Goal: Task Accomplishment & Management: Use online tool/utility

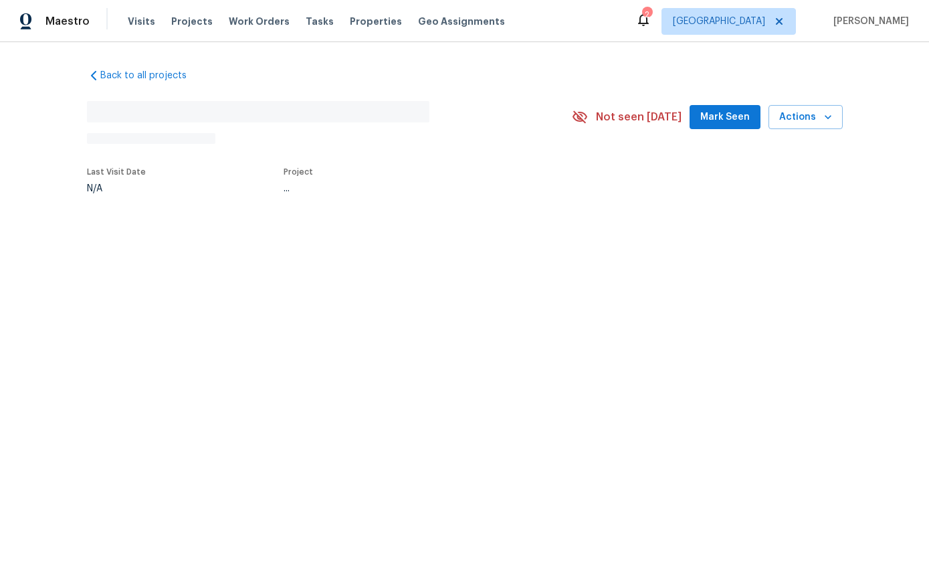
click at [133, 26] on span "Visits" at bounding box center [141, 21] width 27 height 13
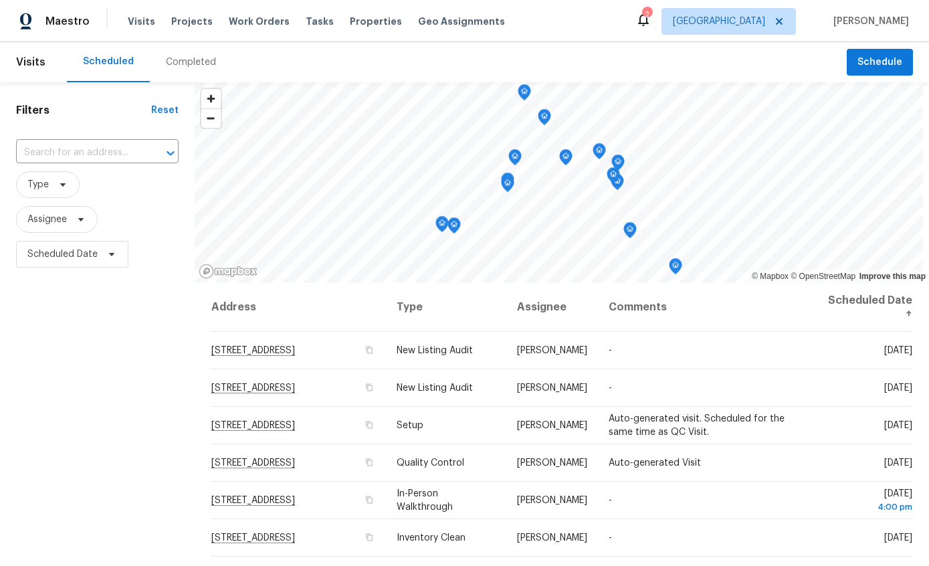
click at [181, 68] on div "Completed" at bounding box center [191, 62] width 50 height 13
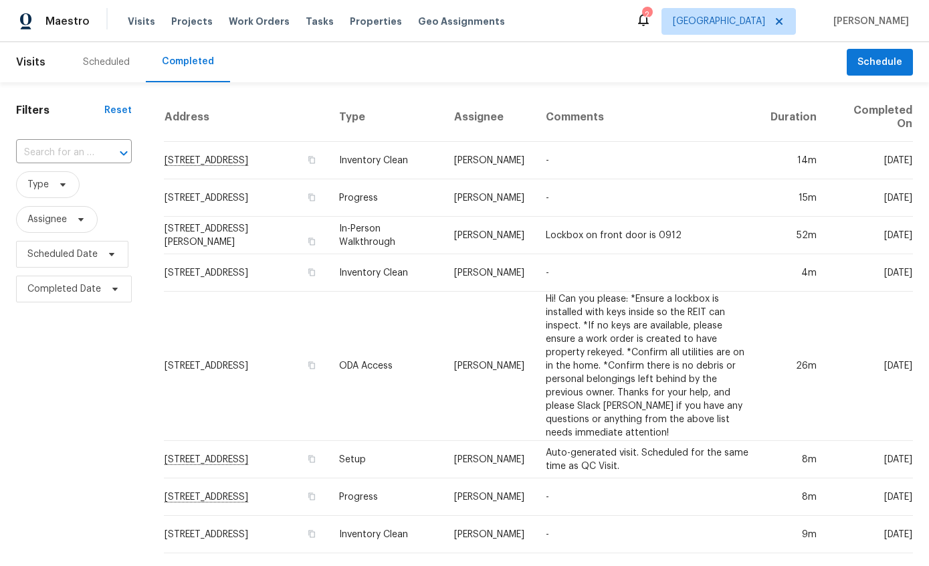
click at [102, 52] on div "Scheduled" at bounding box center [106, 62] width 79 height 40
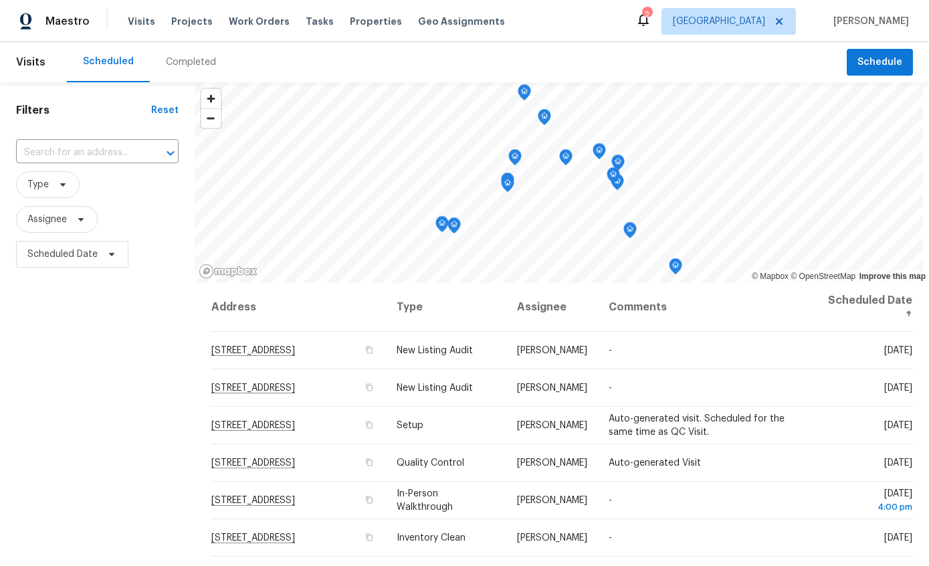
click at [116, 406] on div "Filters Reset ​ Type Assignee Scheduled Date" at bounding box center [97, 409] width 195 height 654
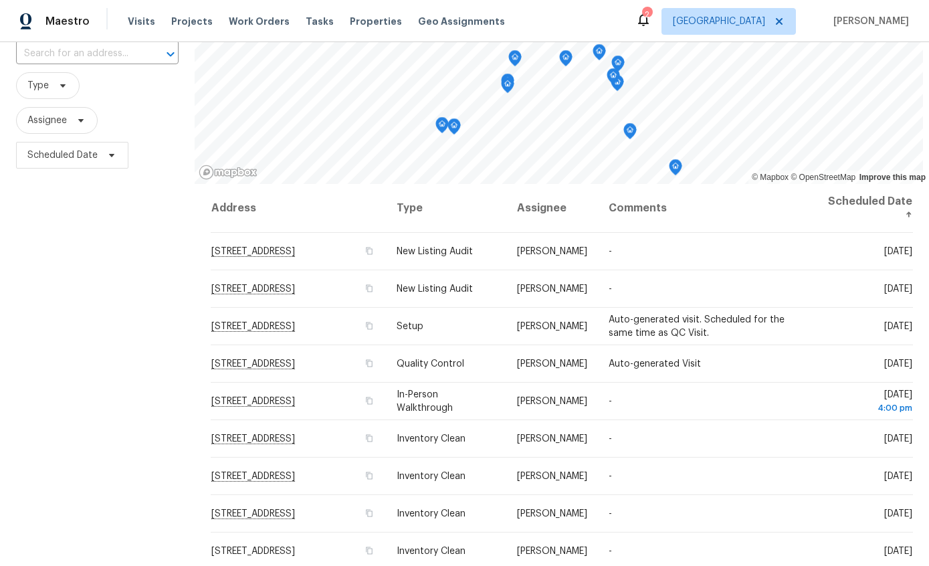
scroll to position [100, 0]
click at [101, 361] on div "Filters Reset ​ Type Assignee Scheduled Date" at bounding box center [97, 309] width 195 height 654
click at [136, 336] on div "Filters Reset ​ Type Assignee Scheduled Date" at bounding box center [97, 309] width 195 height 654
click at [140, 347] on div "Filters Reset ​ Type Assignee Scheduled Date" at bounding box center [97, 309] width 195 height 654
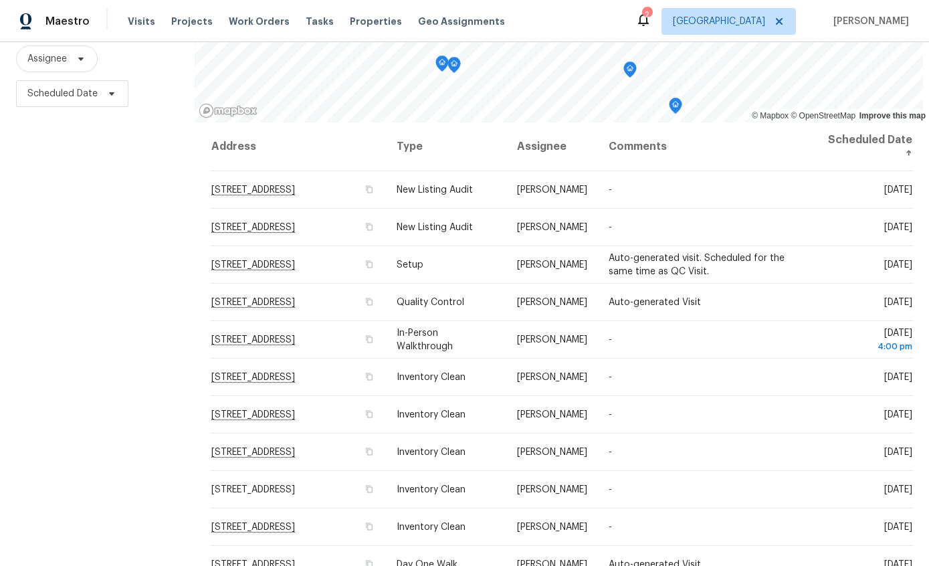
scroll to position [159, 0]
click at [135, 262] on div "Filters Reset ​ Type Assignee Scheduled Date" at bounding box center [97, 250] width 195 height 654
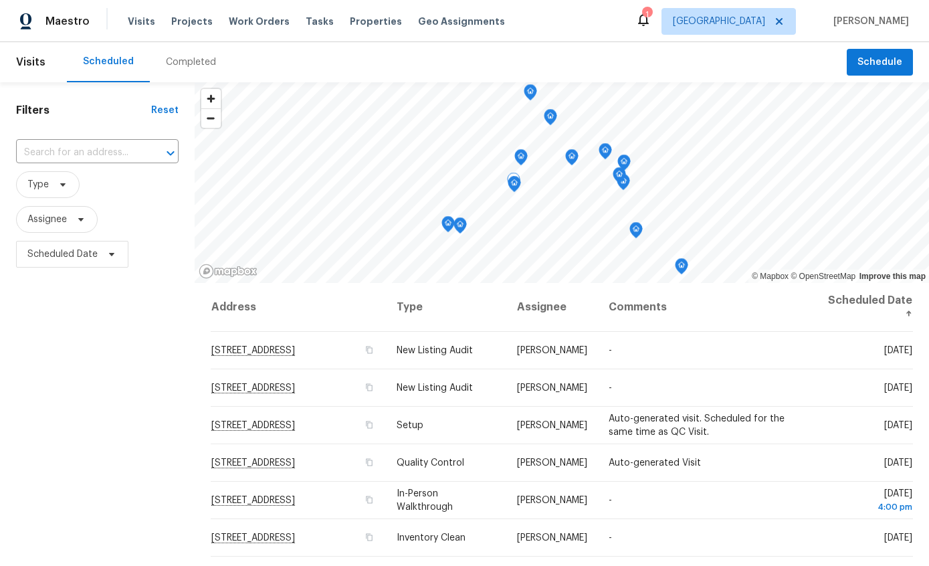
scroll to position [0, 0]
click at [295, 426] on span "1917 W Saxony Rd, Tucson, AZ 85713" at bounding box center [253, 426] width 84 height 10
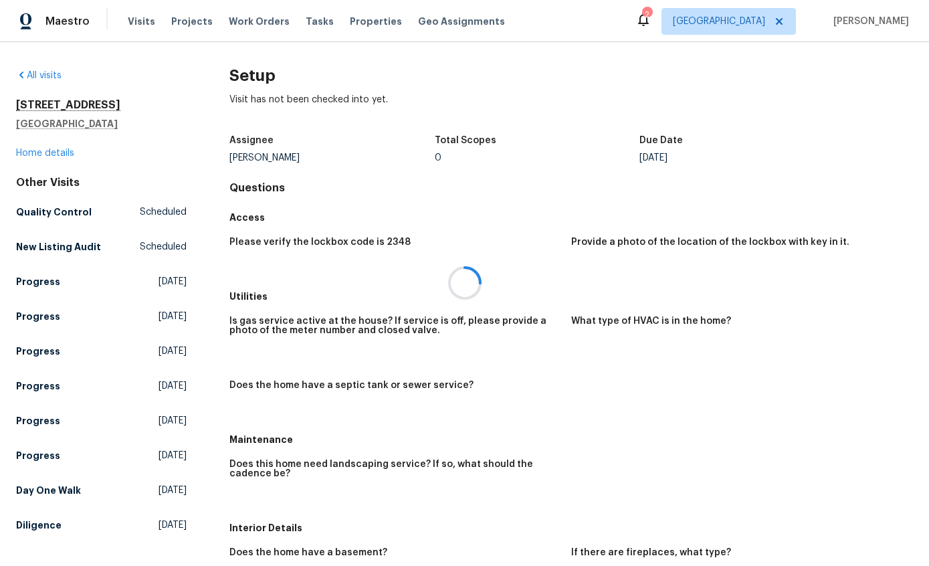
click at [33, 155] on link "Home details" at bounding box center [45, 153] width 58 height 9
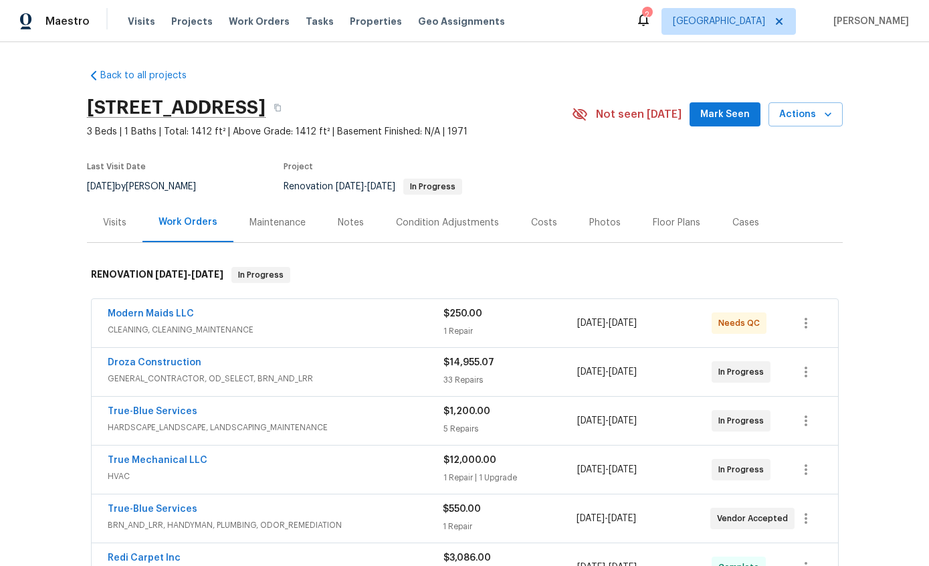
click at [823, 120] on icon "button" at bounding box center [827, 114] width 13 height 13
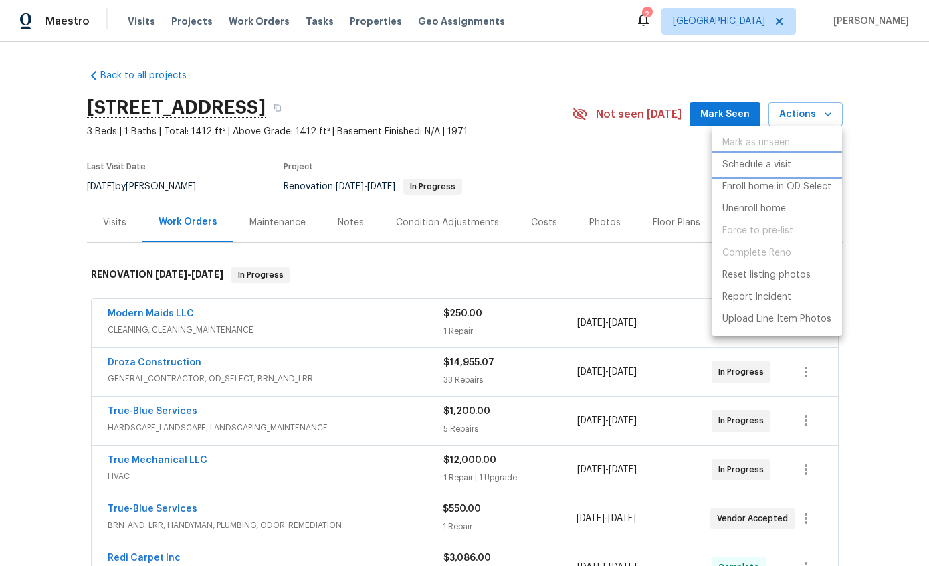
click at [782, 167] on p "Schedule a visit" at bounding box center [756, 165] width 69 height 14
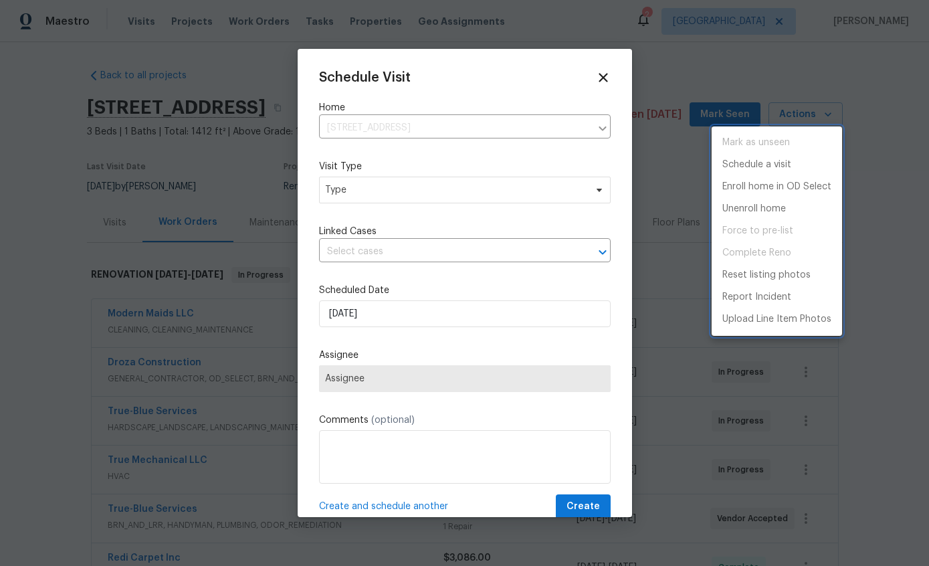
click at [490, 193] on div at bounding box center [464, 283] width 929 height 566
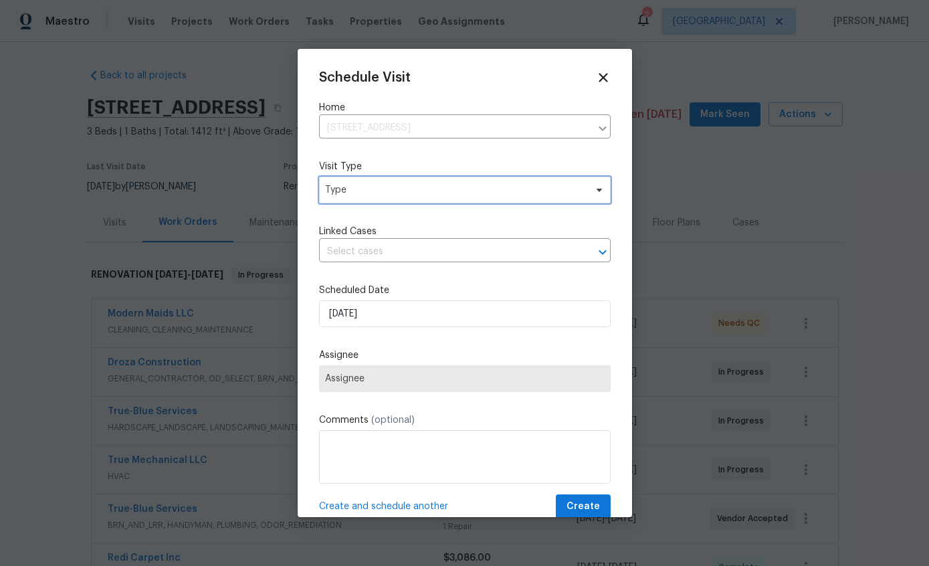
click at [532, 197] on span "Type" at bounding box center [455, 189] width 260 height 13
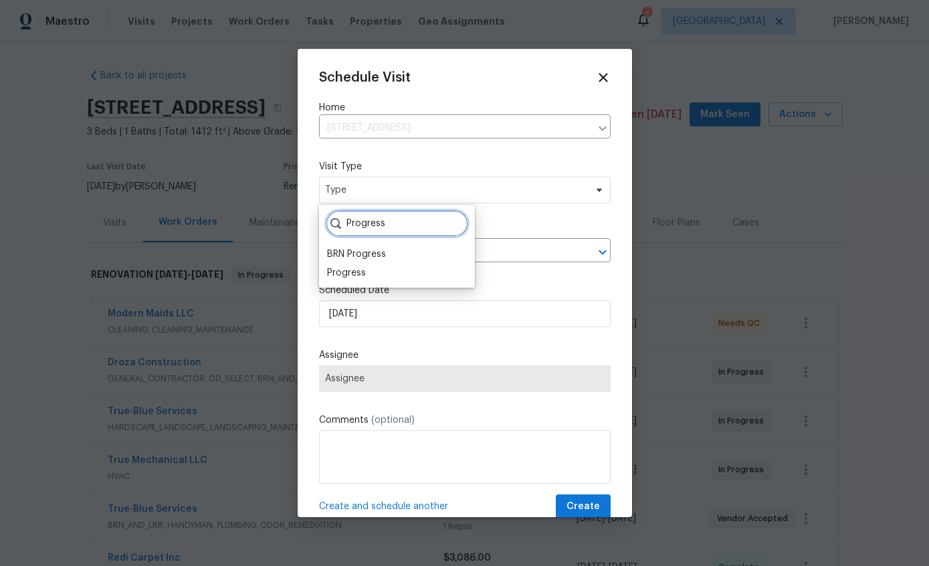
type input "Progress"
click at [342, 273] on div "Progress" at bounding box center [346, 272] width 39 height 13
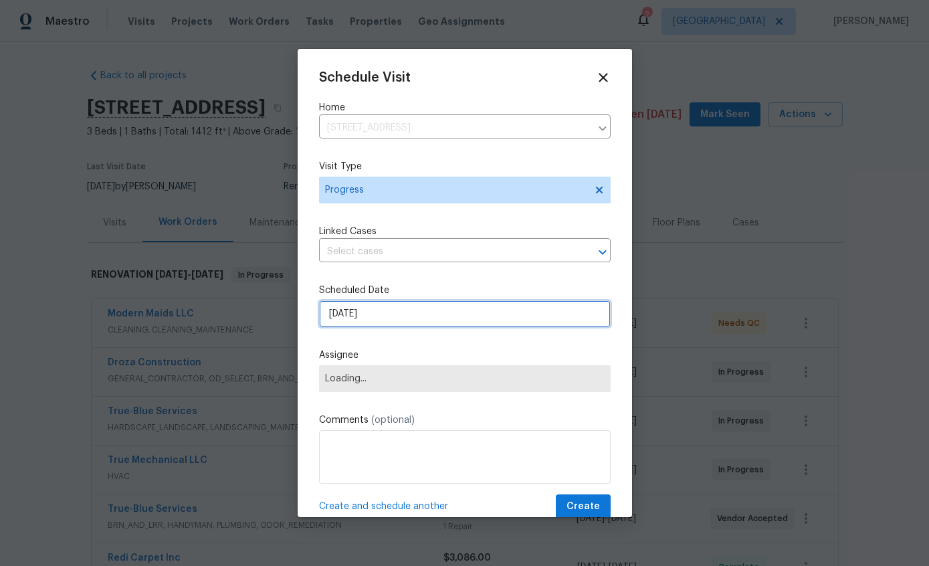
click at [486, 313] on input "9/26/2025" at bounding box center [465, 313] width 292 height 27
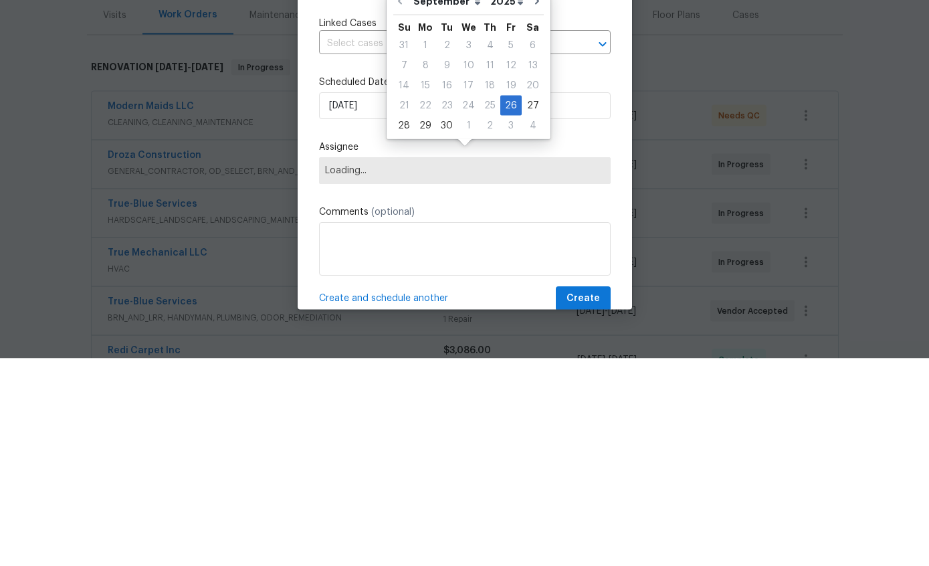
scroll to position [54, 0]
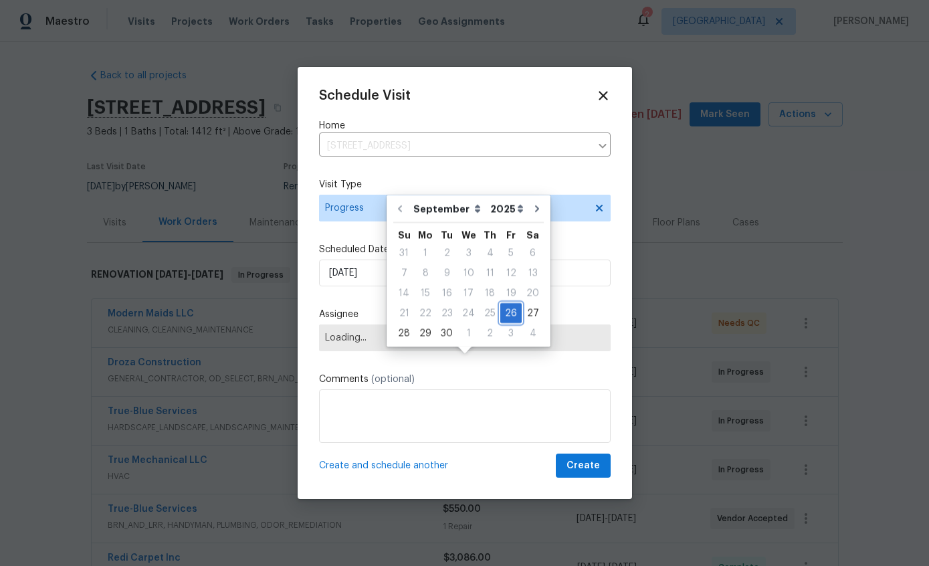
click at [504, 304] on div "26" at bounding box center [510, 313] width 21 height 19
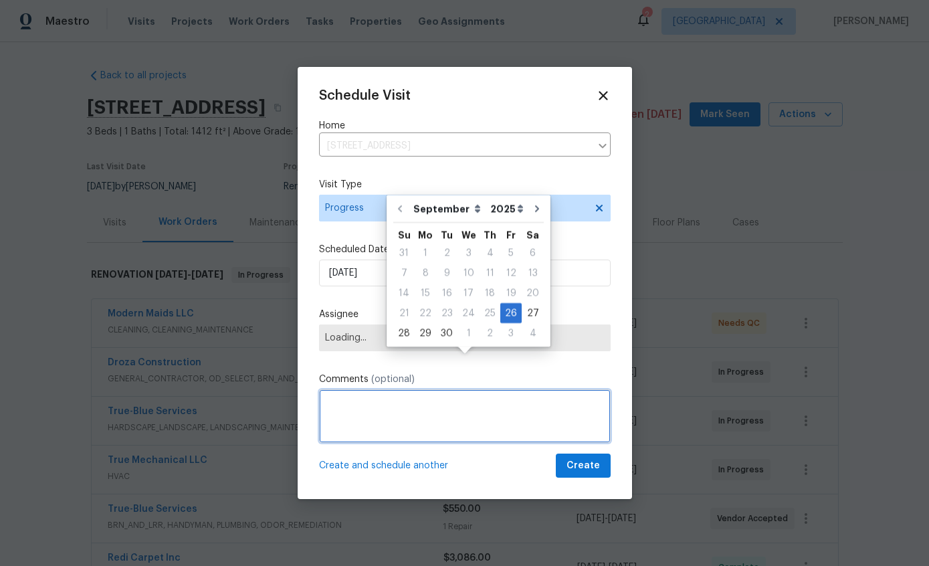
click at [499, 419] on textarea at bounding box center [465, 416] width 292 height 54
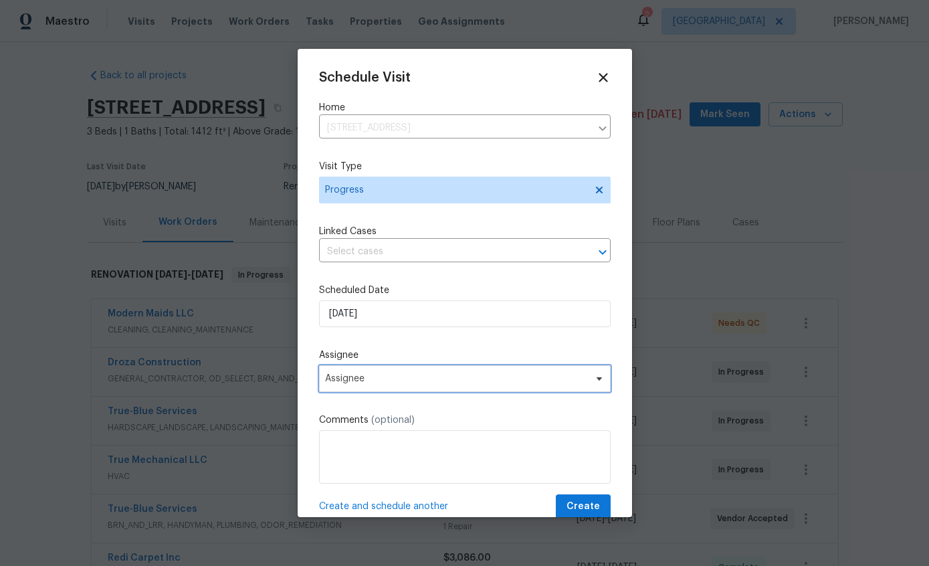
click at [560, 382] on span "Assignee" at bounding box center [456, 378] width 262 height 11
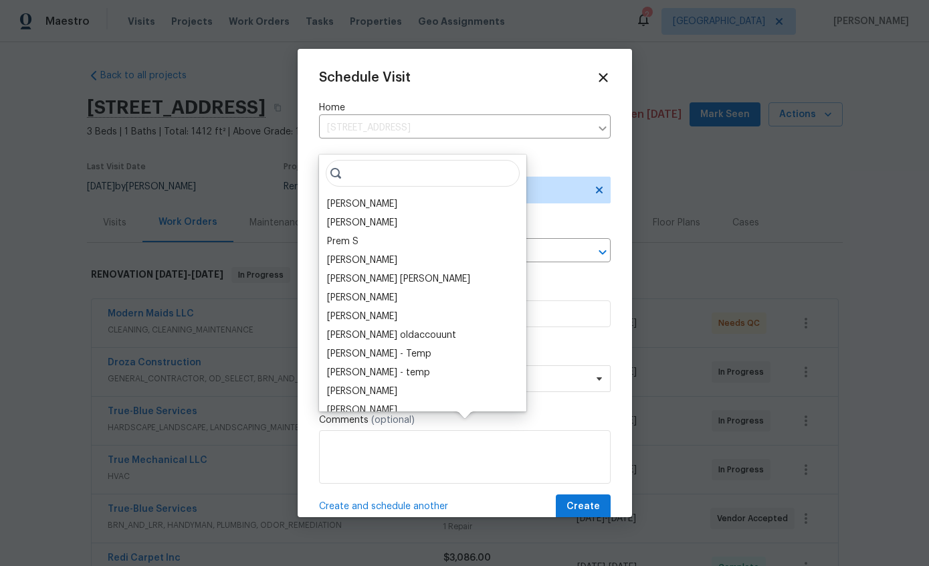
click at [377, 197] on div "[PERSON_NAME]" at bounding box center [362, 203] width 70 height 13
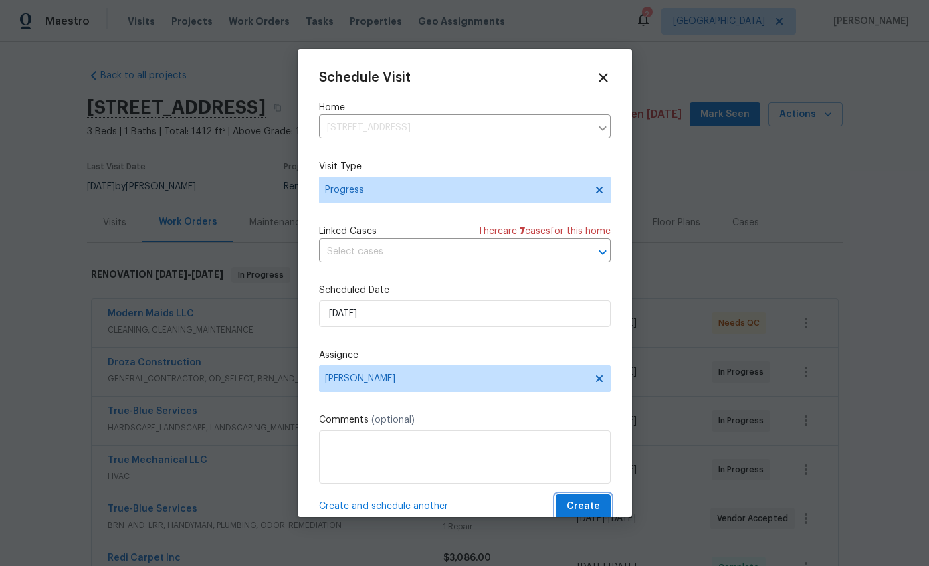
click at [591, 503] on span "Create" at bounding box center [583, 506] width 33 height 17
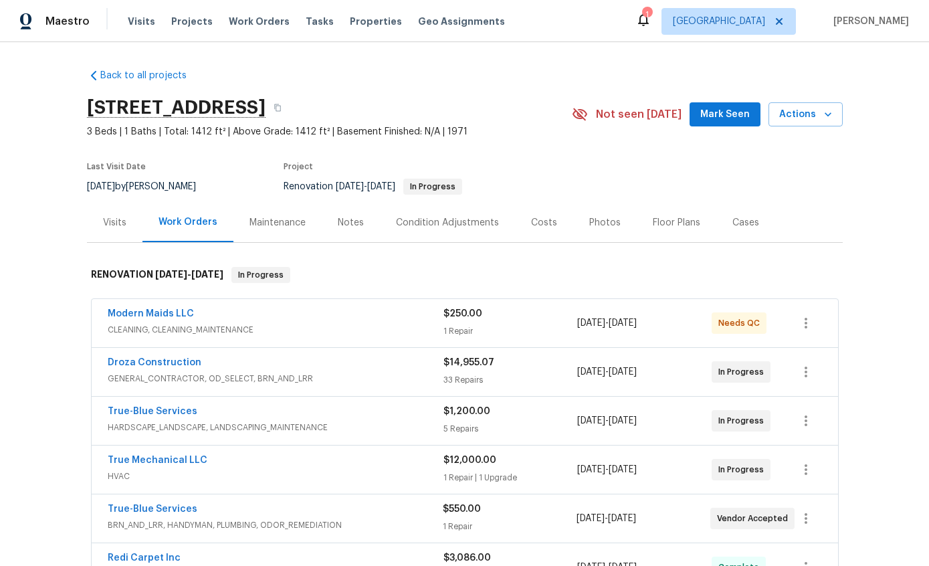
scroll to position [0, 0]
